Goal: Information Seeking & Learning: Learn about a topic

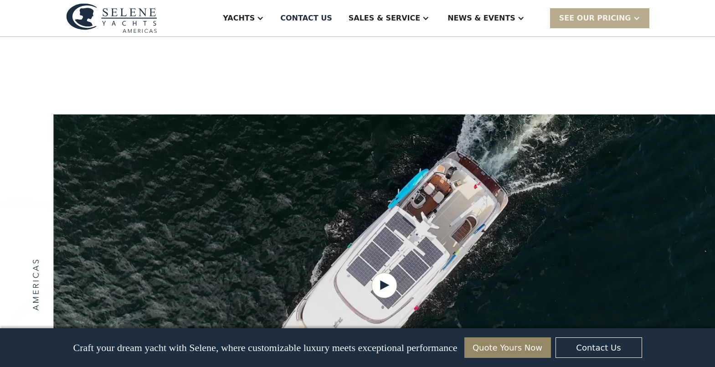
scroll to position [1139, 0]
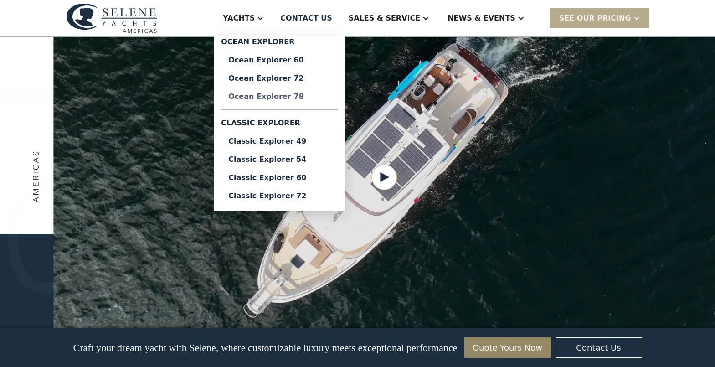
click at [309, 97] on div "Ocean Explorer 78" at bounding box center [279, 96] width 102 height 7
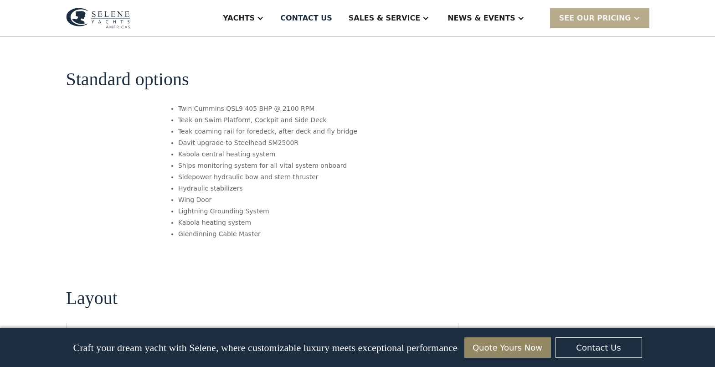
scroll to position [1184, 0]
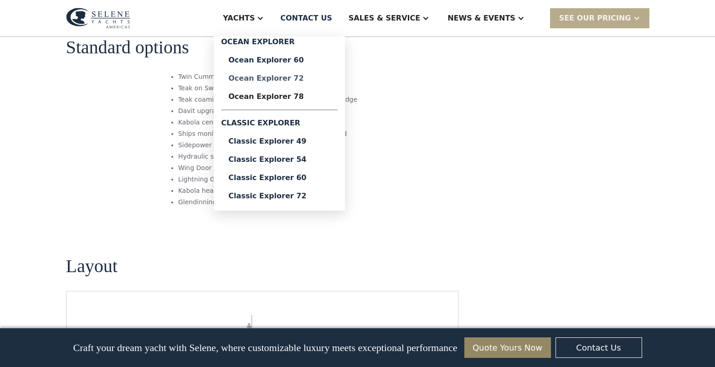
click at [320, 80] on div "Ocean Explorer 72" at bounding box center [279, 78] width 102 height 7
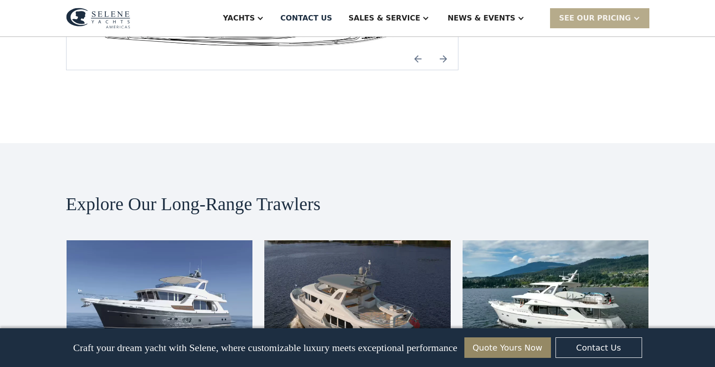
scroll to position [1822, 0]
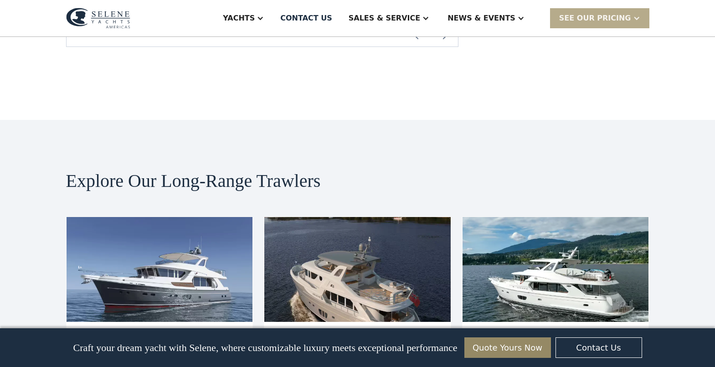
click at [336, 217] on img at bounding box center [357, 269] width 186 height 105
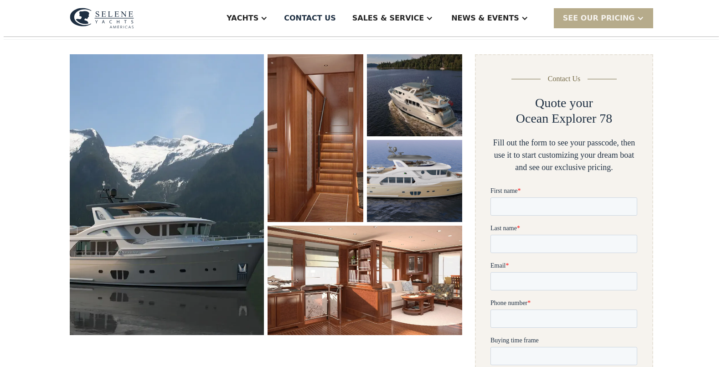
scroll to position [137, 0]
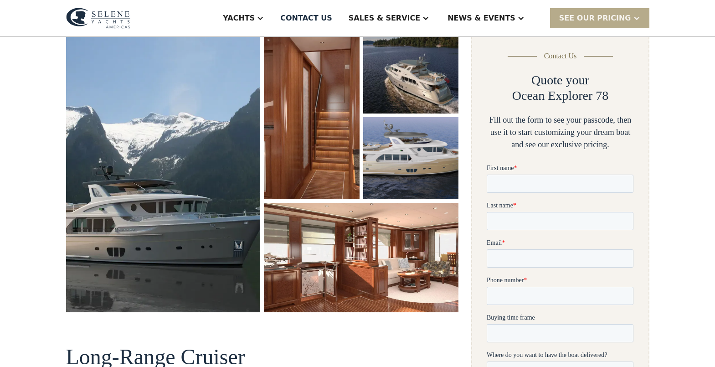
click at [193, 201] on img "open lightbox" at bounding box center [163, 171] width 195 height 280
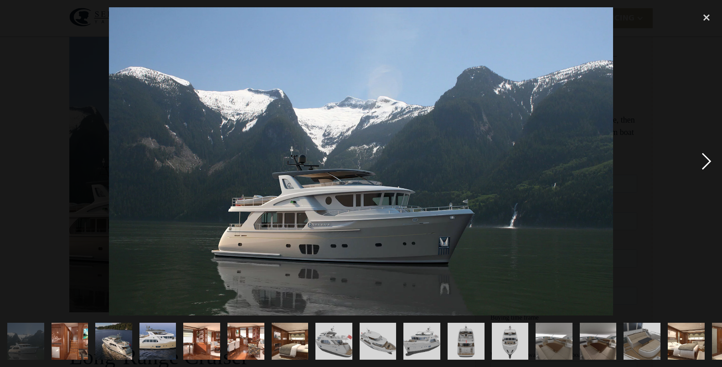
click at [709, 158] on div "next image" at bounding box center [706, 161] width 31 height 308
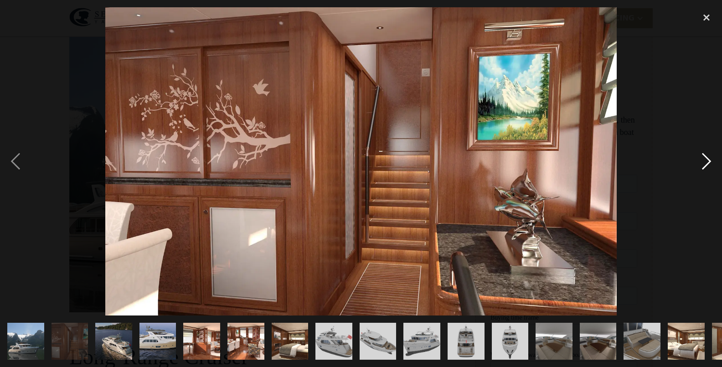
click at [706, 162] on div "next image" at bounding box center [706, 161] width 31 height 308
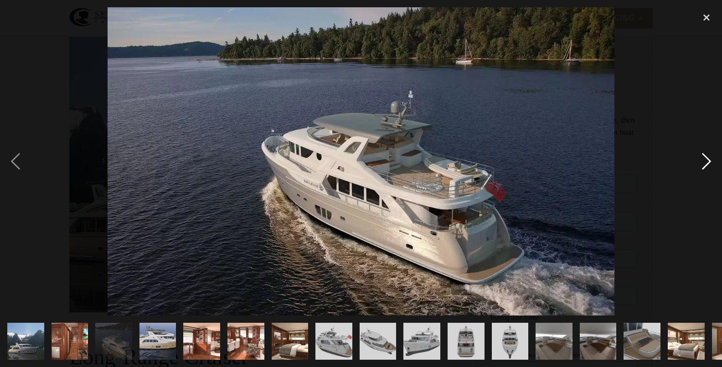
click at [706, 162] on div "next image" at bounding box center [706, 161] width 31 height 308
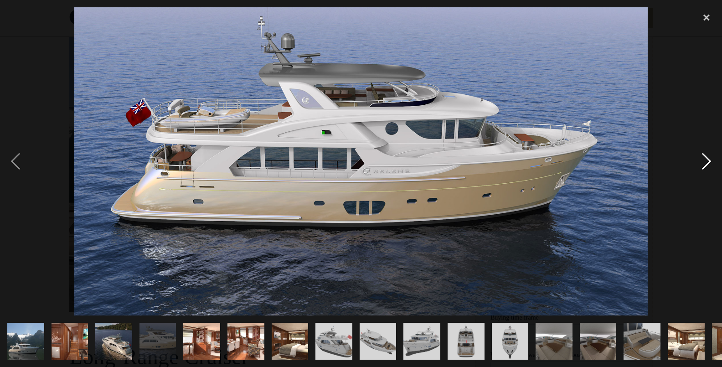
click at [702, 165] on div "next image" at bounding box center [706, 161] width 31 height 308
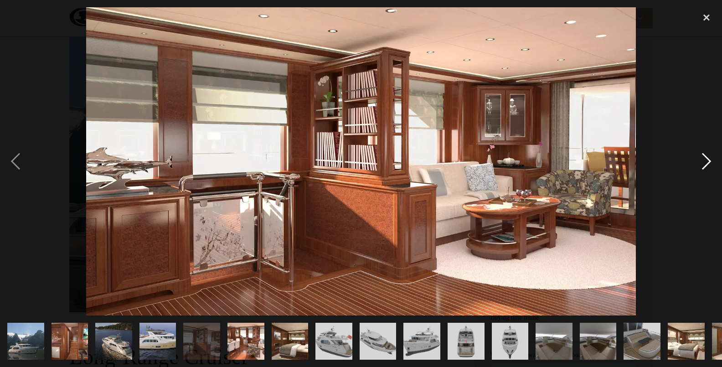
click at [701, 167] on div "next image" at bounding box center [706, 161] width 31 height 308
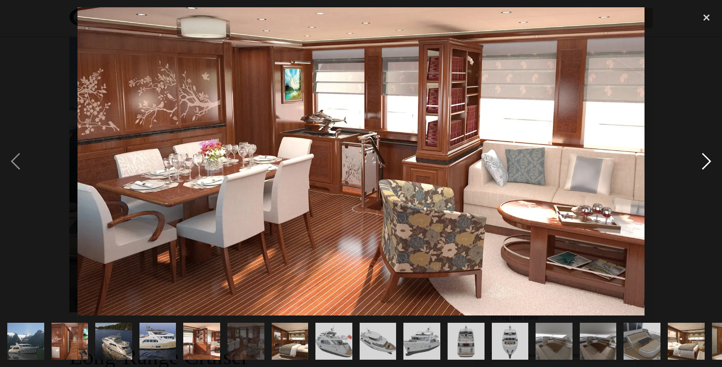
click at [695, 173] on div "next image" at bounding box center [706, 161] width 31 height 308
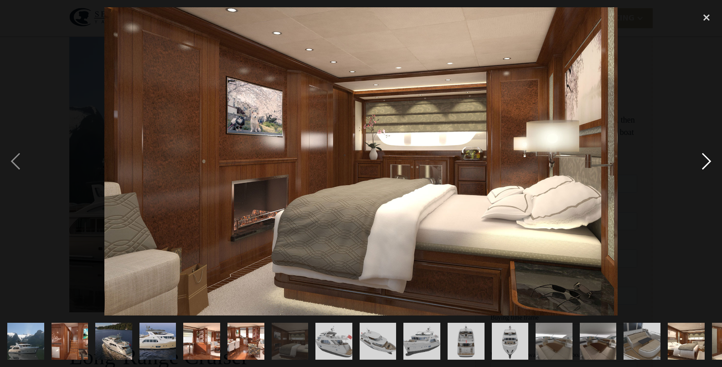
click at [695, 173] on div "next image" at bounding box center [706, 161] width 31 height 308
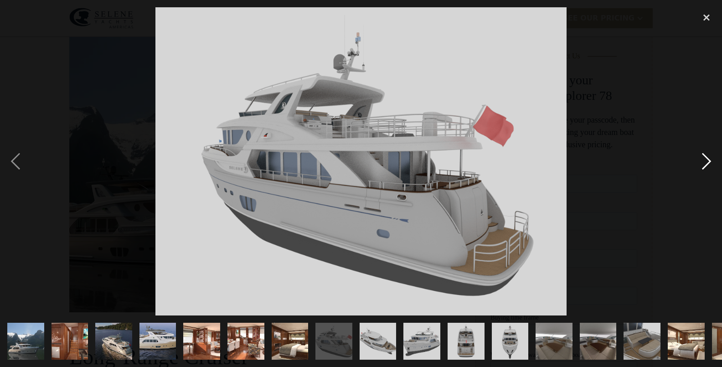
click at [694, 175] on div "next image" at bounding box center [706, 161] width 31 height 308
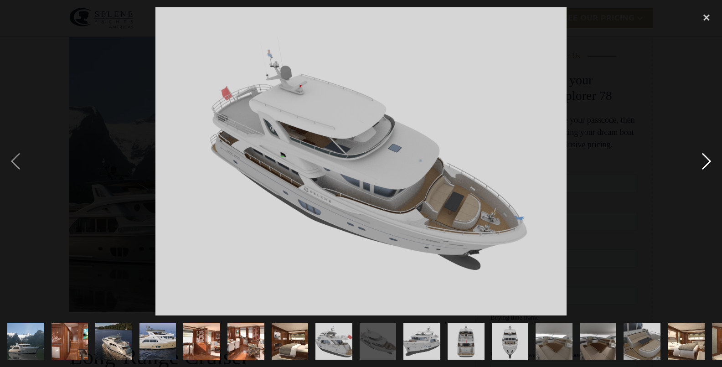
click at [694, 175] on div "next image" at bounding box center [706, 161] width 31 height 308
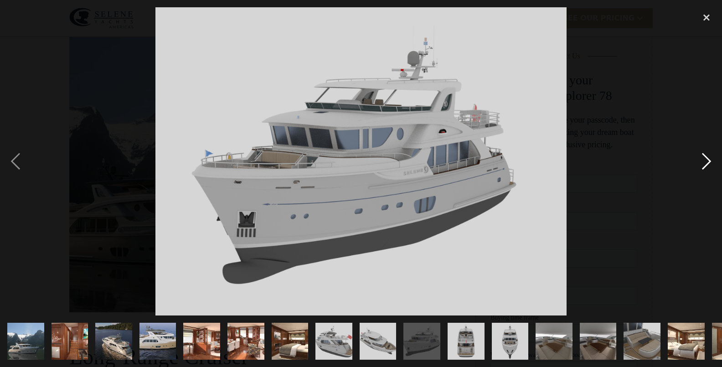
click at [694, 176] on div "next image" at bounding box center [706, 161] width 31 height 308
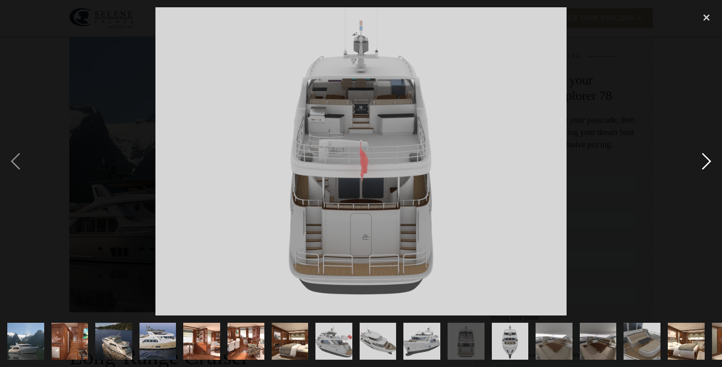
click at [694, 176] on div "next image" at bounding box center [706, 161] width 31 height 308
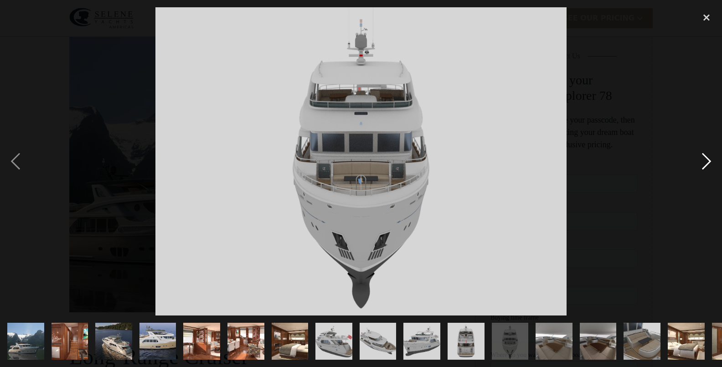
click at [693, 177] on div "next image" at bounding box center [706, 161] width 31 height 308
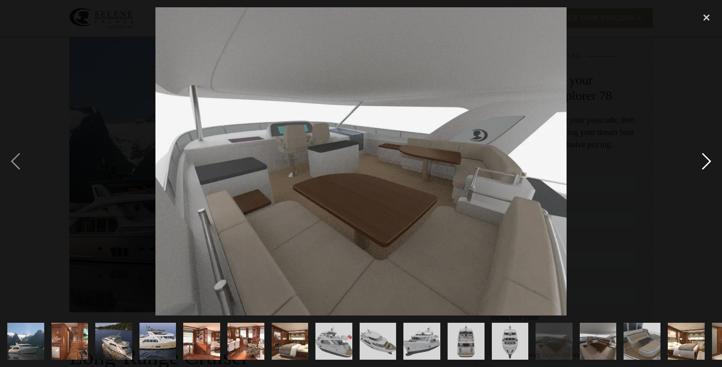
click at [701, 166] on div "next image" at bounding box center [706, 161] width 31 height 308
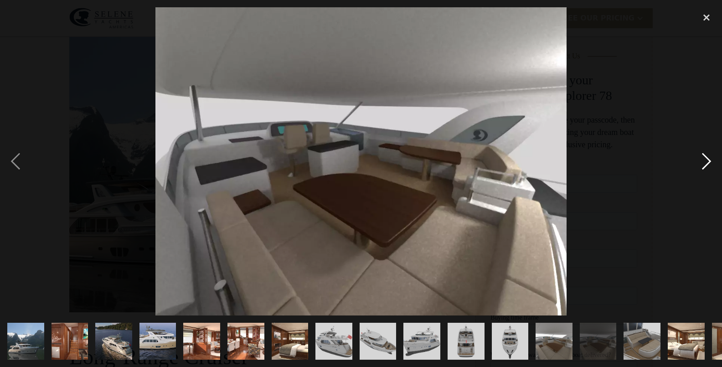
click at [701, 167] on div "next image" at bounding box center [706, 161] width 31 height 308
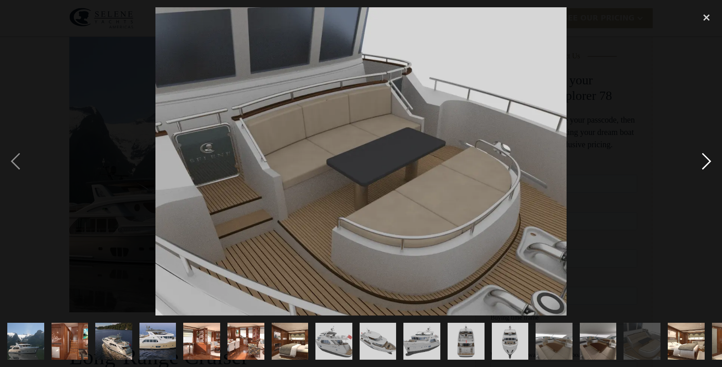
click at [701, 167] on div "next image" at bounding box center [706, 161] width 31 height 308
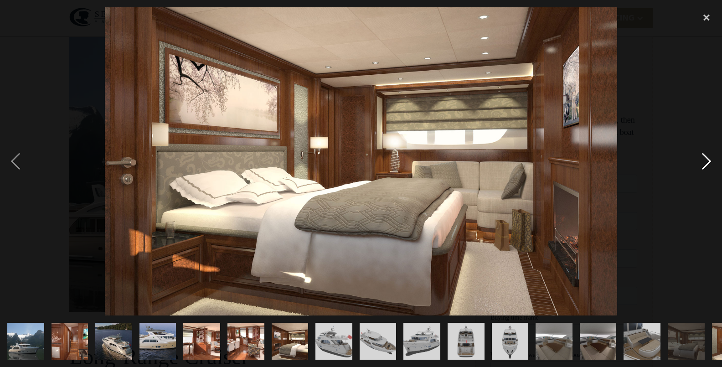
click at [701, 169] on div "next image" at bounding box center [706, 161] width 31 height 308
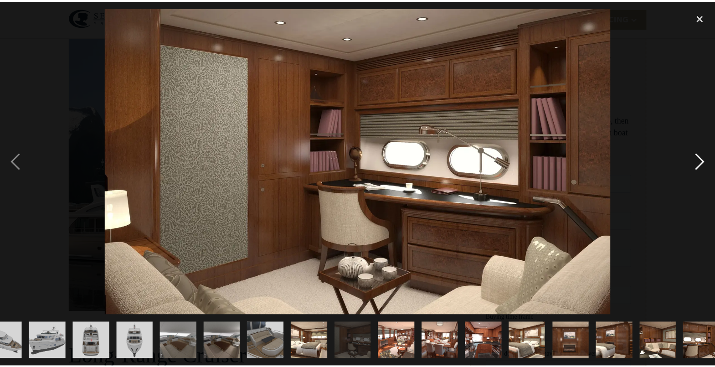
scroll to position [0, 386]
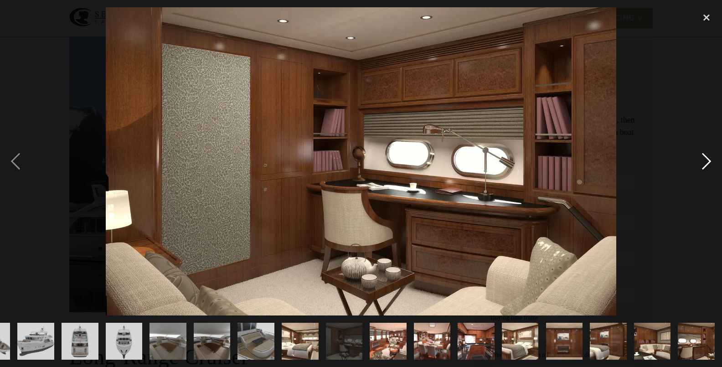
click at [700, 169] on div "next image" at bounding box center [706, 161] width 31 height 308
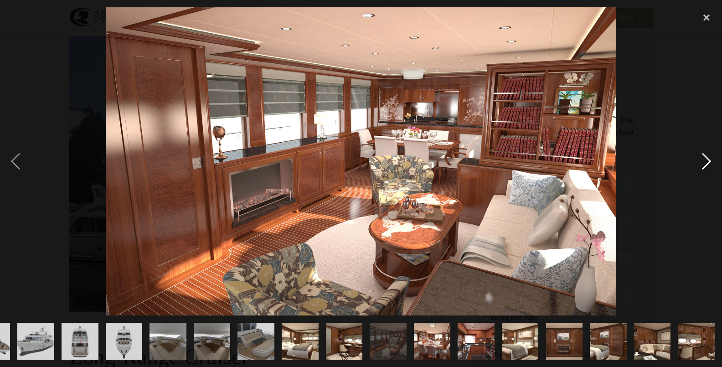
click at [700, 169] on div "next image" at bounding box center [706, 161] width 31 height 308
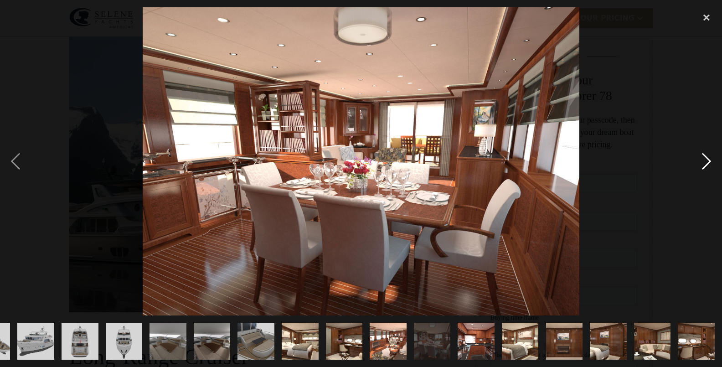
click at [700, 169] on div "next image" at bounding box center [706, 161] width 31 height 308
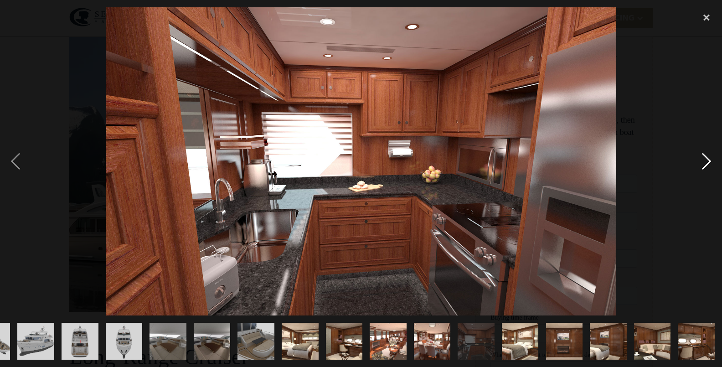
click at [699, 169] on div "next image" at bounding box center [706, 161] width 31 height 308
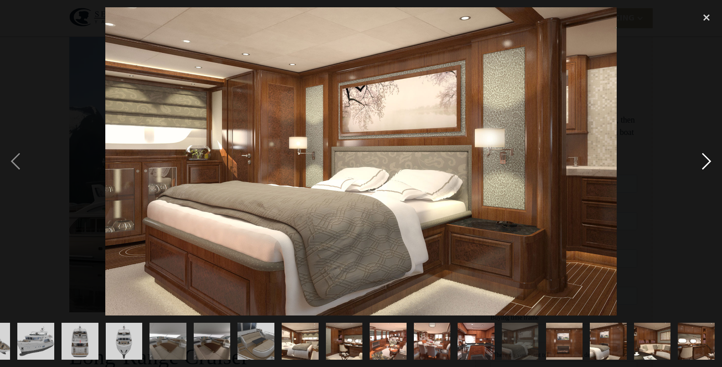
click at [698, 171] on div "next image" at bounding box center [706, 161] width 31 height 308
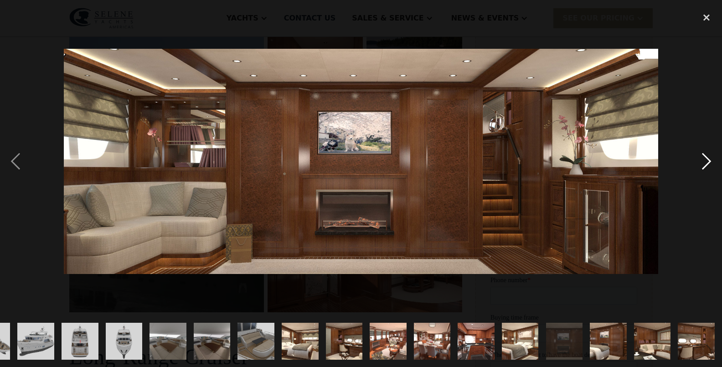
click at [698, 175] on div "next image" at bounding box center [706, 161] width 31 height 308
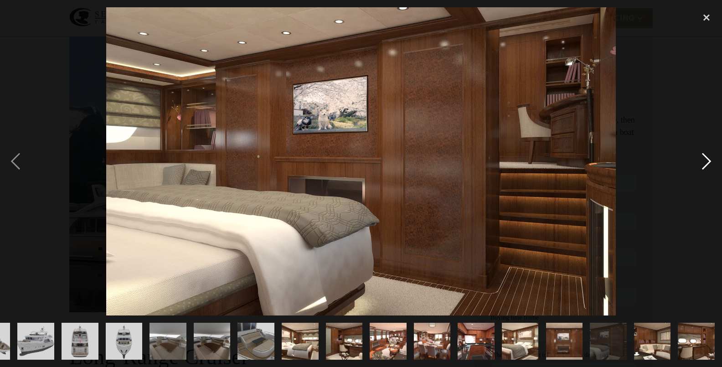
click at [698, 175] on div "next image" at bounding box center [706, 161] width 31 height 308
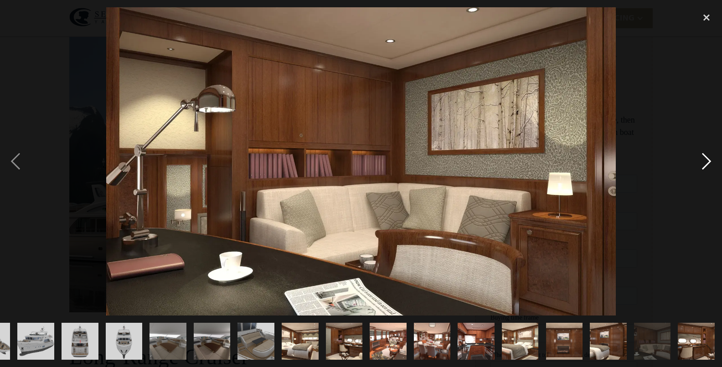
click at [698, 175] on div "next image" at bounding box center [706, 161] width 31 height 308
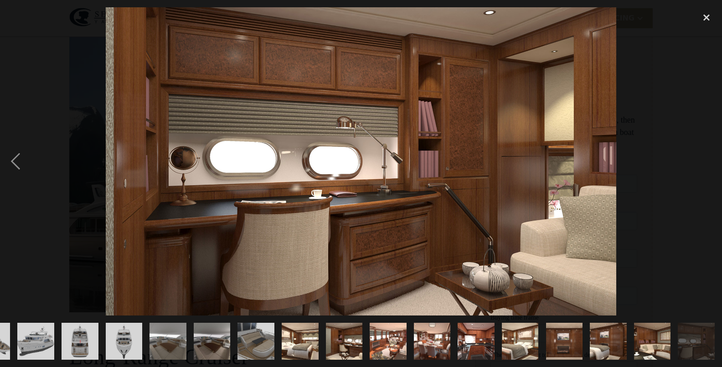
click at [698, 175] on div "next image" at bounding box center [706, 161] width 31 height 308
click at [708, 21] on div "close lightbox" at bounding box center [706, 17] width 31 height 20
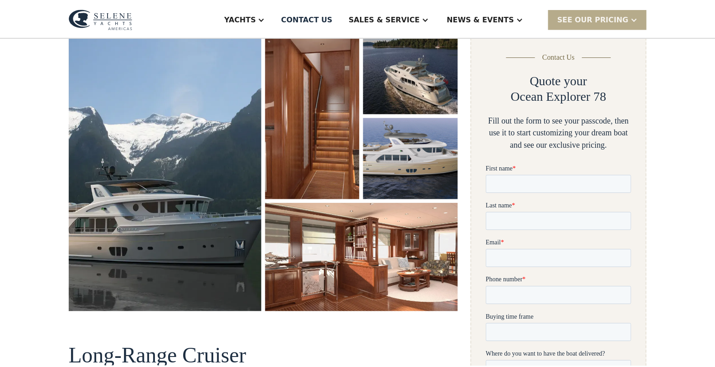
scroll to position [0, 0]
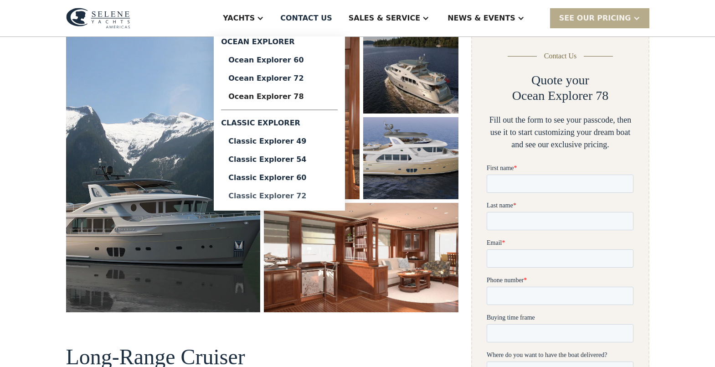
click at [321, 195] on div "Classic Explorer 72" at bounding box center [279, 195] width 102 height 7
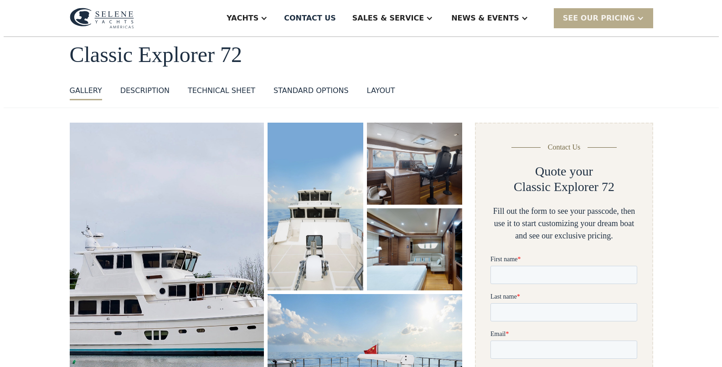
scroll to position [91, 0]
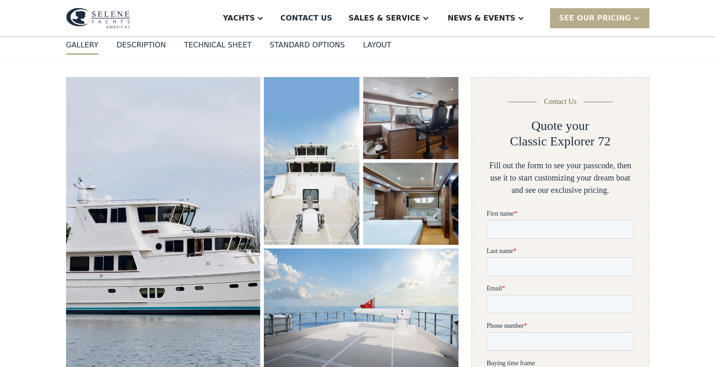
click at [193, 198] on img "open lightbox" at bounding box center [163, 228] width 205 height 318
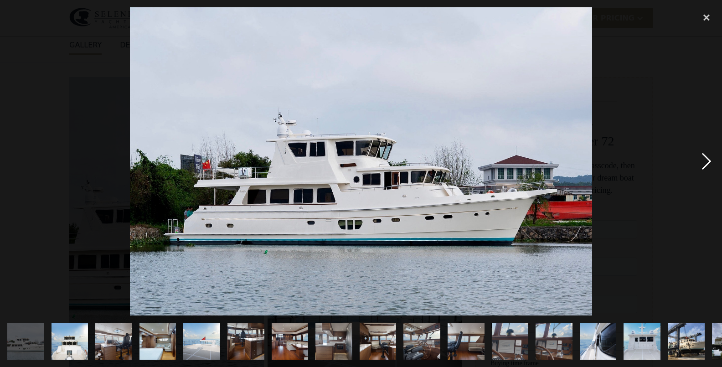
click at [707, 164] on div "next image" at bounding box center [706, 161] width 31 height 308
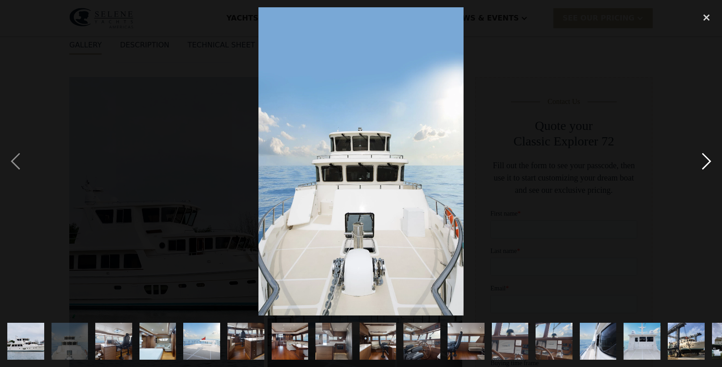
click at [707, 164] on div "next image" at bounding box center [706, 161] width 31 height 308
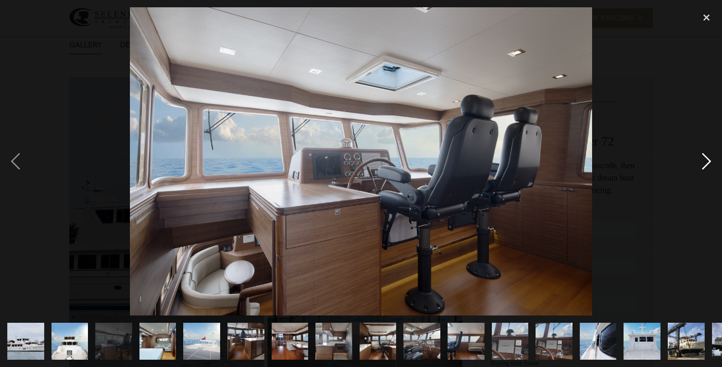
click at [707, 164] on div "next image" at bounding box center [706, 161] width 31 height 308
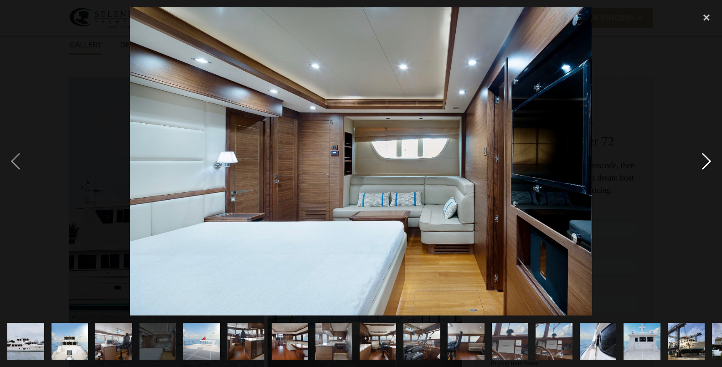
click at [707, 164] on div "next image" at bounding box center [706, 161] width 31 height 308
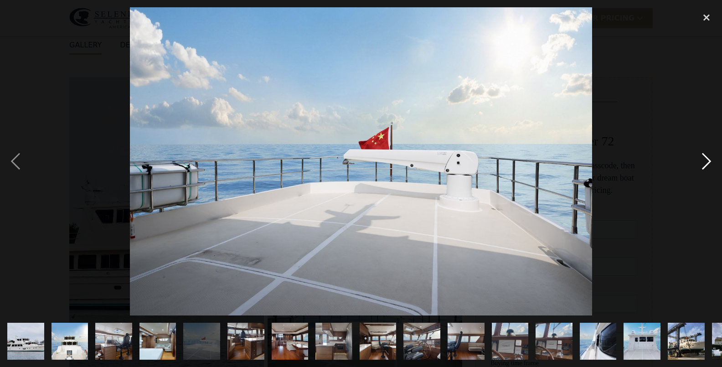
click at [707, 164] on div "next image" at bounding box center [706, 161] width 31 height 308
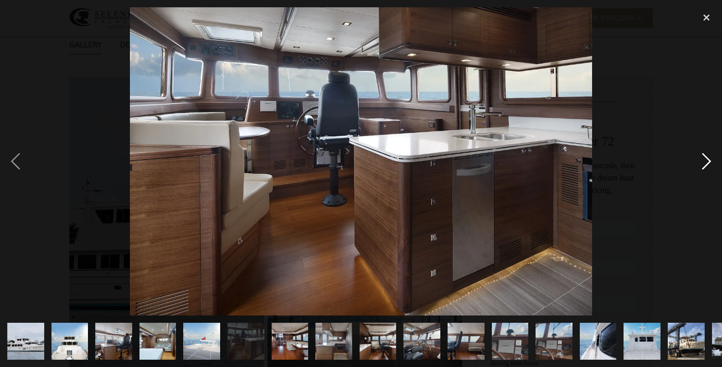
click at [707, 164] on div "next image" at bounding box center [706, 161] width 31 height 308
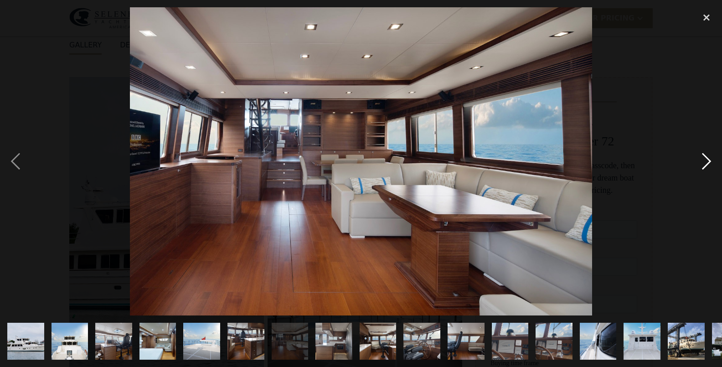
click at [707, 164] on div "next image" at bounding box center [706, 161] width 31 height 308
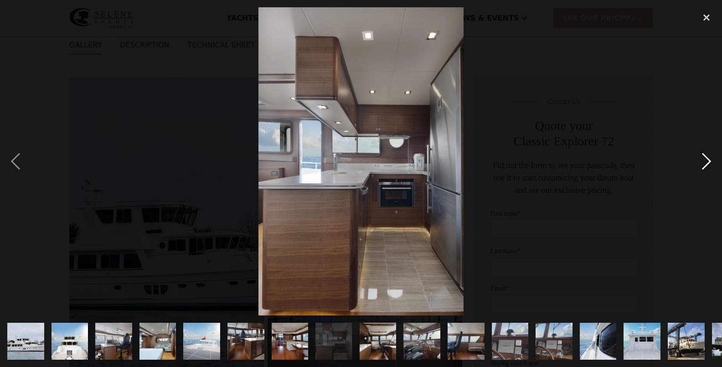
click at [707, 164] on div "next image" at bounding box center [706, 161] width 31 height 308
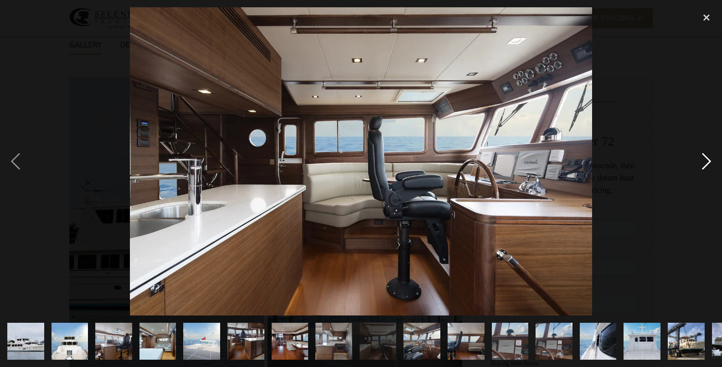
click at [707, 164] on div "next image" at bounding box center [706, 161] width 31 height 308
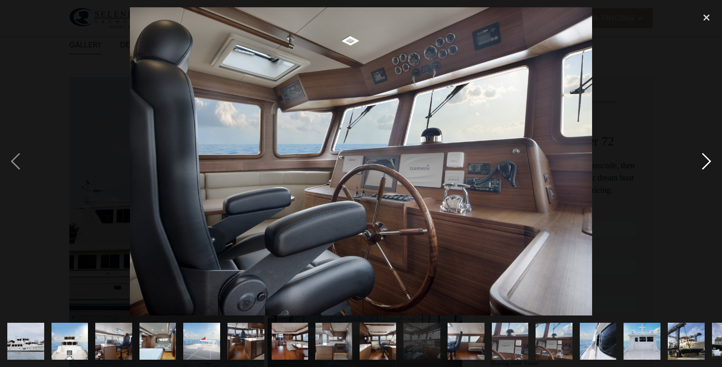
click at [707, 164] on div "next image" at bounding box center [706, 161] width 31 height 308
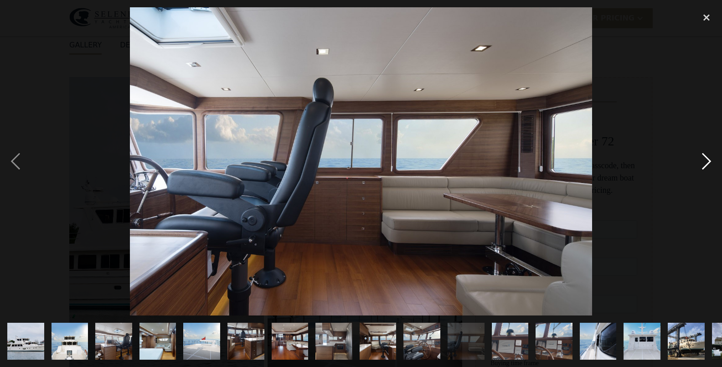
click at [707, 164] on div "next image" at bounding box center [706, 161] width 31 height 308
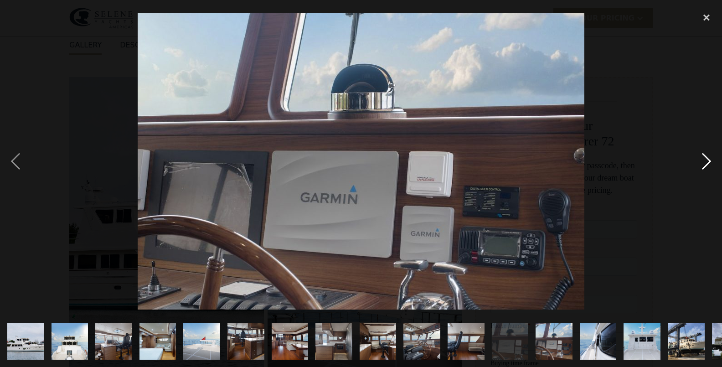
click at [707, 164] on div "next image" at bounding box center [706, 161] width 31 height 308
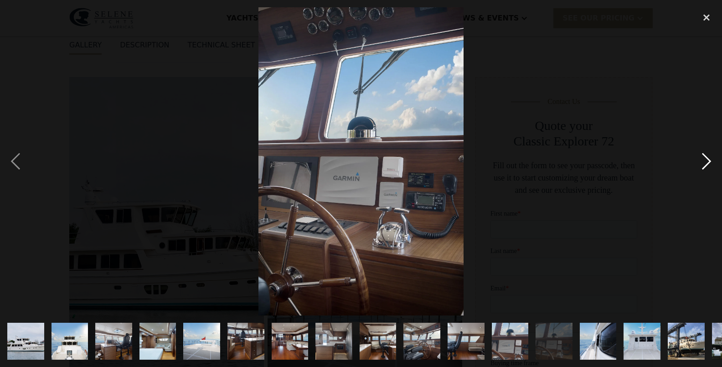
click at [707, 164] on div "next image" at bounding box center [706, 161] width 31 height 308
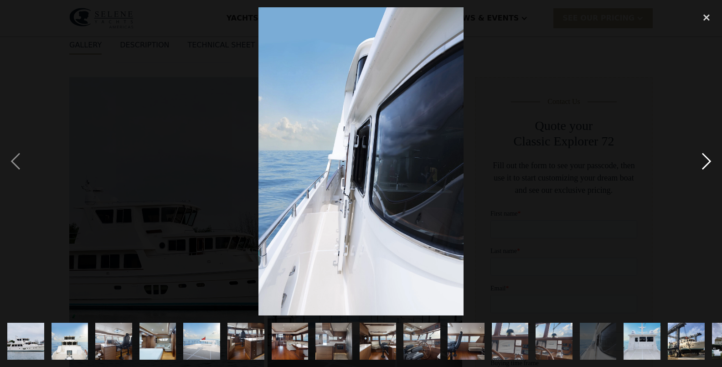
click at [707, 164] on div "next image" at bounding box center [706, 161] width 31 height 308
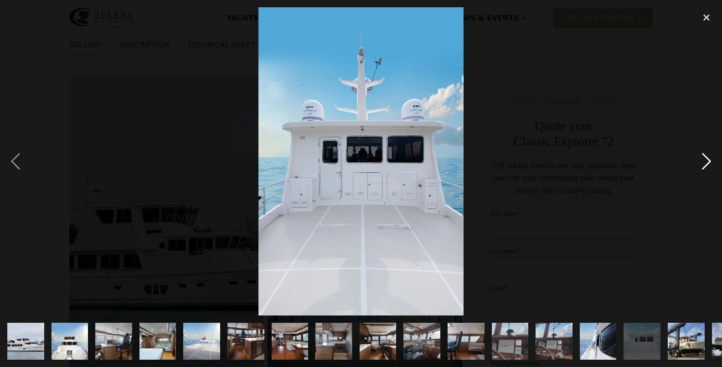
click at [707, 164] on div "next image" at bounding box center [706, 161] width 31 height 308
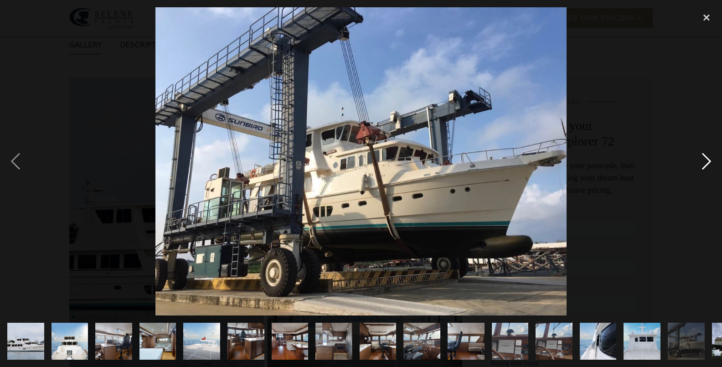
click at [707, 164] on div "next image" at bounding box center [706, 161] width 31 height 308
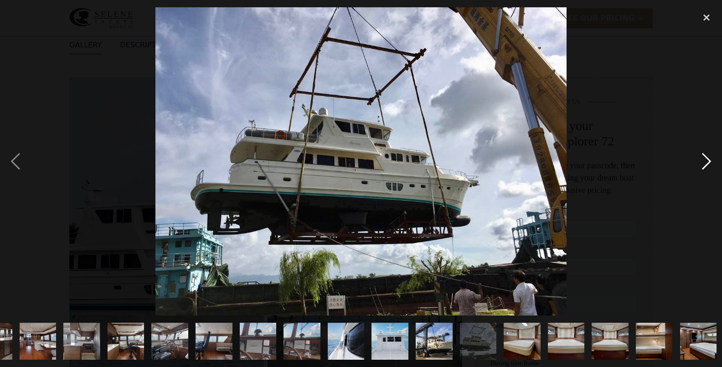
scroll to position [0, 254]
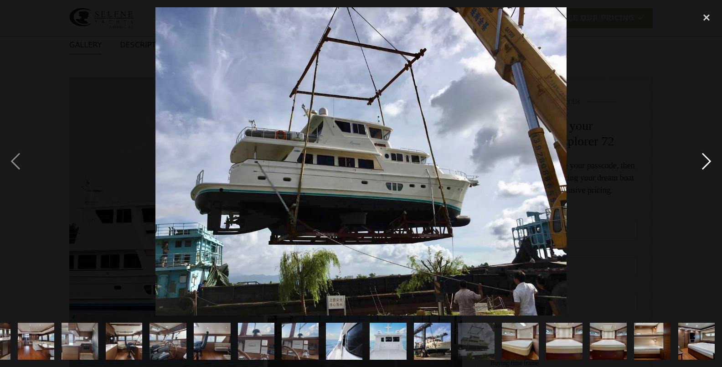
click at [707, 164] on div "next image" at bounding box center [706, 161] width 31 height 308
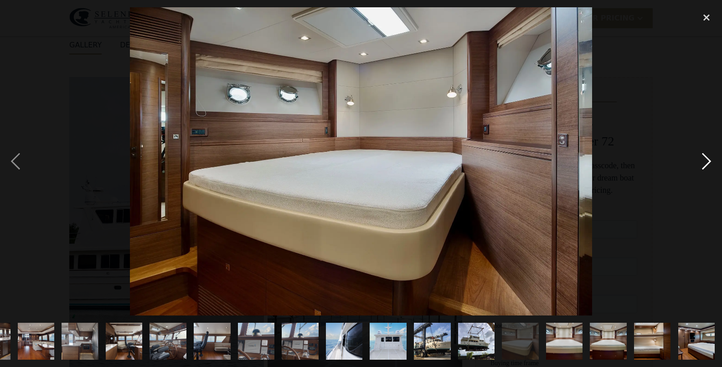
click at [707, 164] on div "next image" at bounding box center [706, 161] width 31 height 308
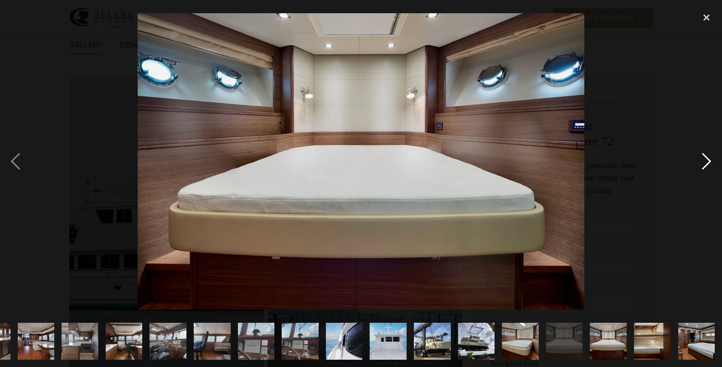
click at [707, 164] on div "next image" at bounding box center [706, 161] width 31 height 308
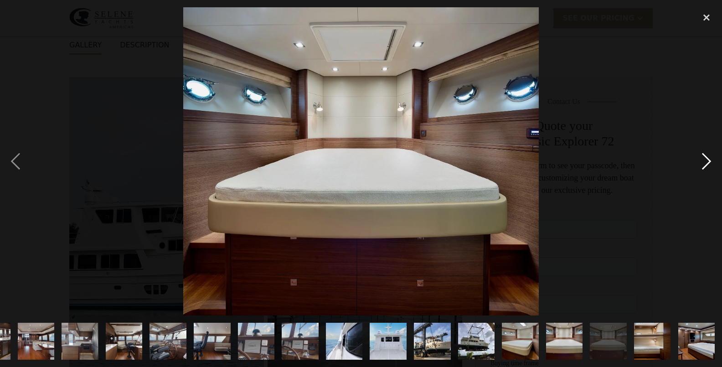
click at [707, 164] on div "next image" at bounding box center [706, 161] width 31 height 308
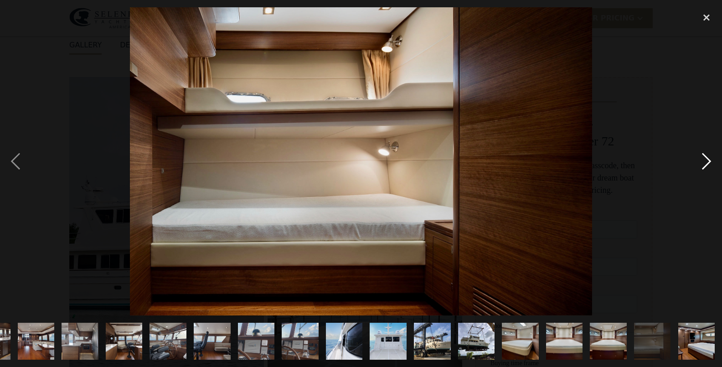
click at [707, 164] on div "next image" at bounding box center [706, 161] width 31 height 308
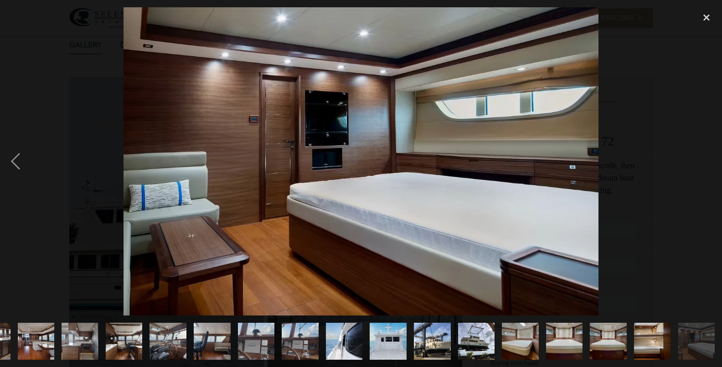
click at [707, 164] on div "next image" at bounding box center [706, 161] width 31 height 308
click at [708, 17] on div "close lightbox" at bounding box center [706, 17] width 31 height 20
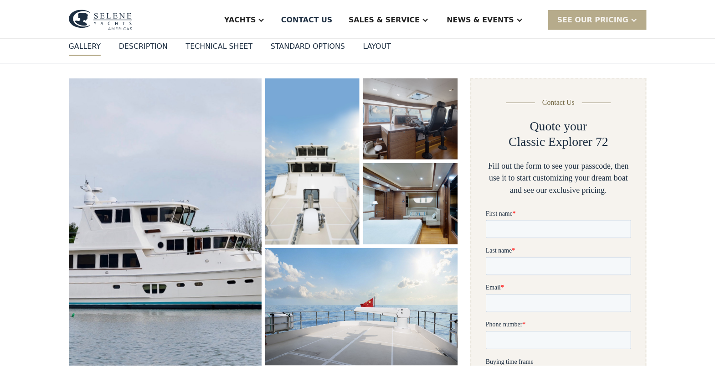
scroll to position [0, 0]
